Goal: Find specific page/section: Find specific page/section

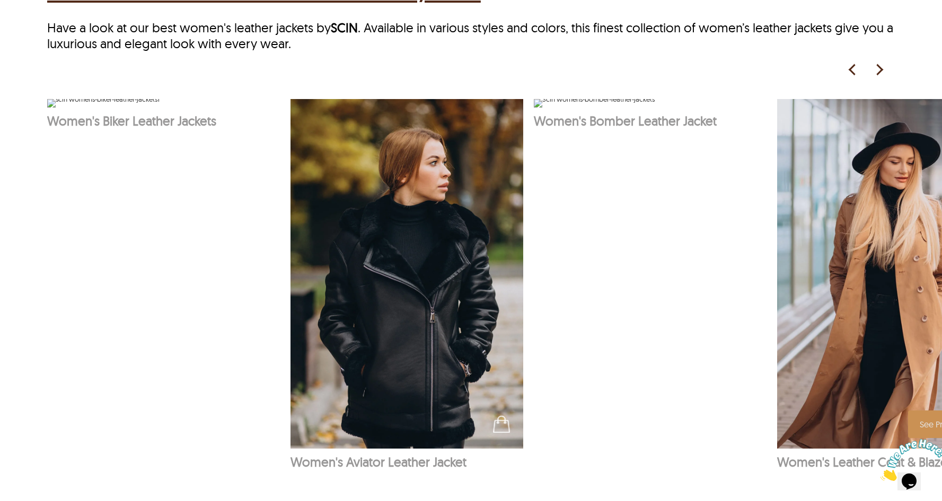
scroll to position [690, 0]
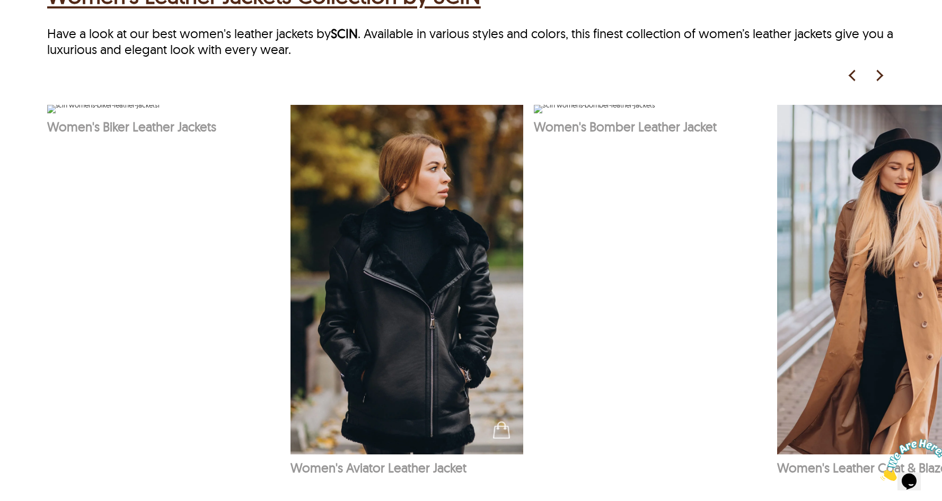
click at [880, 75] on img at bounding box center [879, 76] width 16 height 16
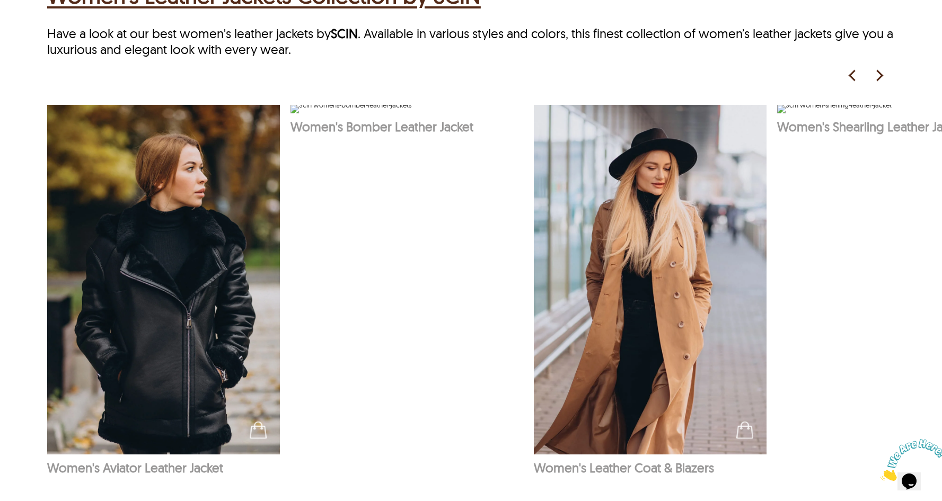
click at [880, 75] on img at bounding box center [879, 76] width 16 height 16
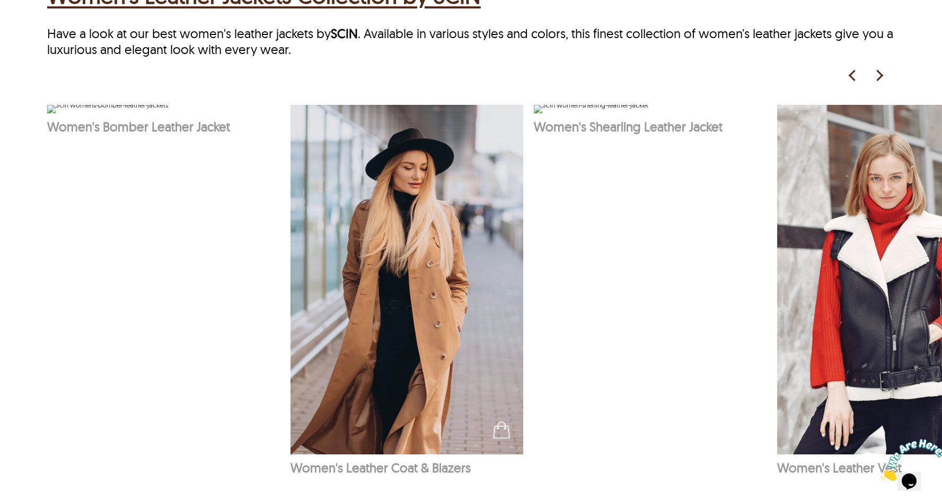
click at [880, 75] on img at bounding box center [879, 76] width 16 height 16
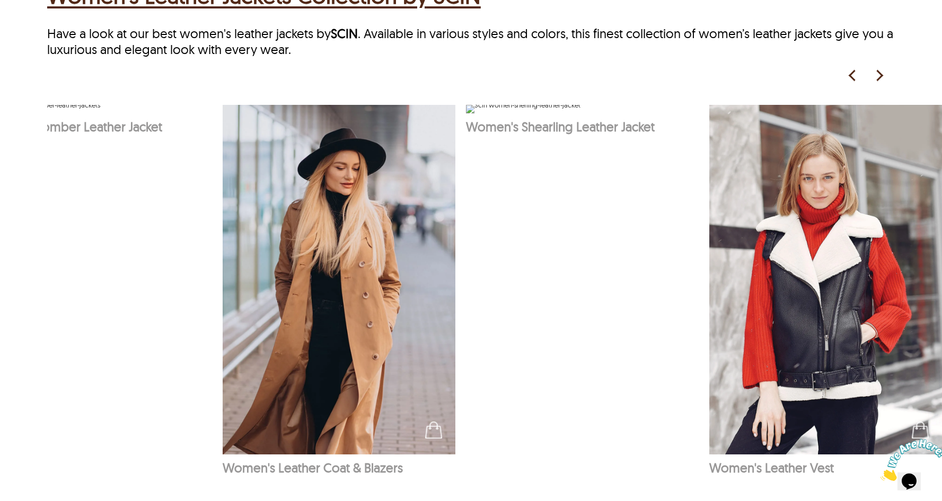
click at [880, 75] on img at bounding box center [879, 76] width 16 height 16
click at [877, 72] on img at bounding box center [879, 76] width 16 height 16
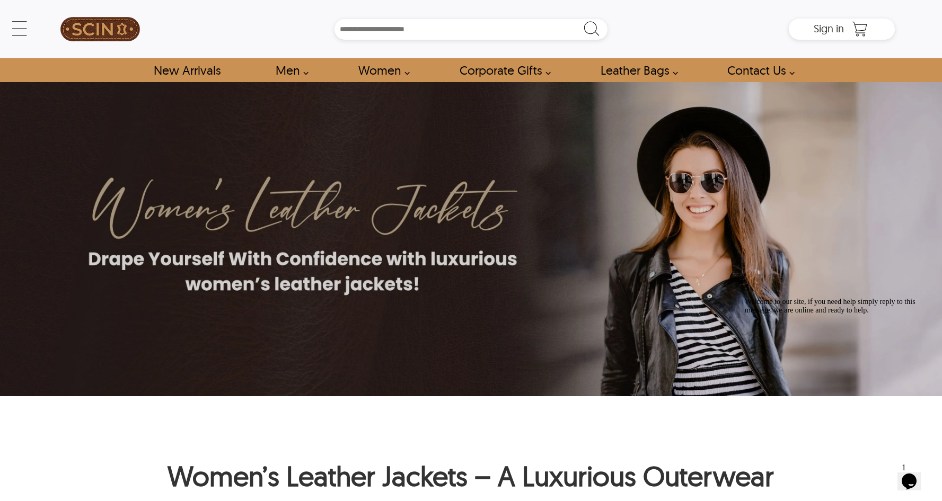
scroll to position [0, 0]
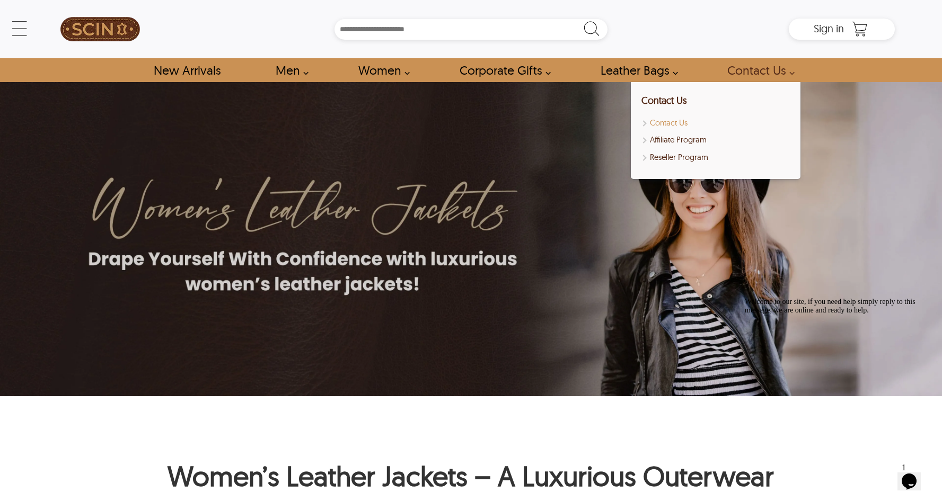
click at [674, 122] on link "Contact Us" at bounding box center [715, 123] width 148 height 12
